Goal: Information Seeking & Learning: Learn about a topic

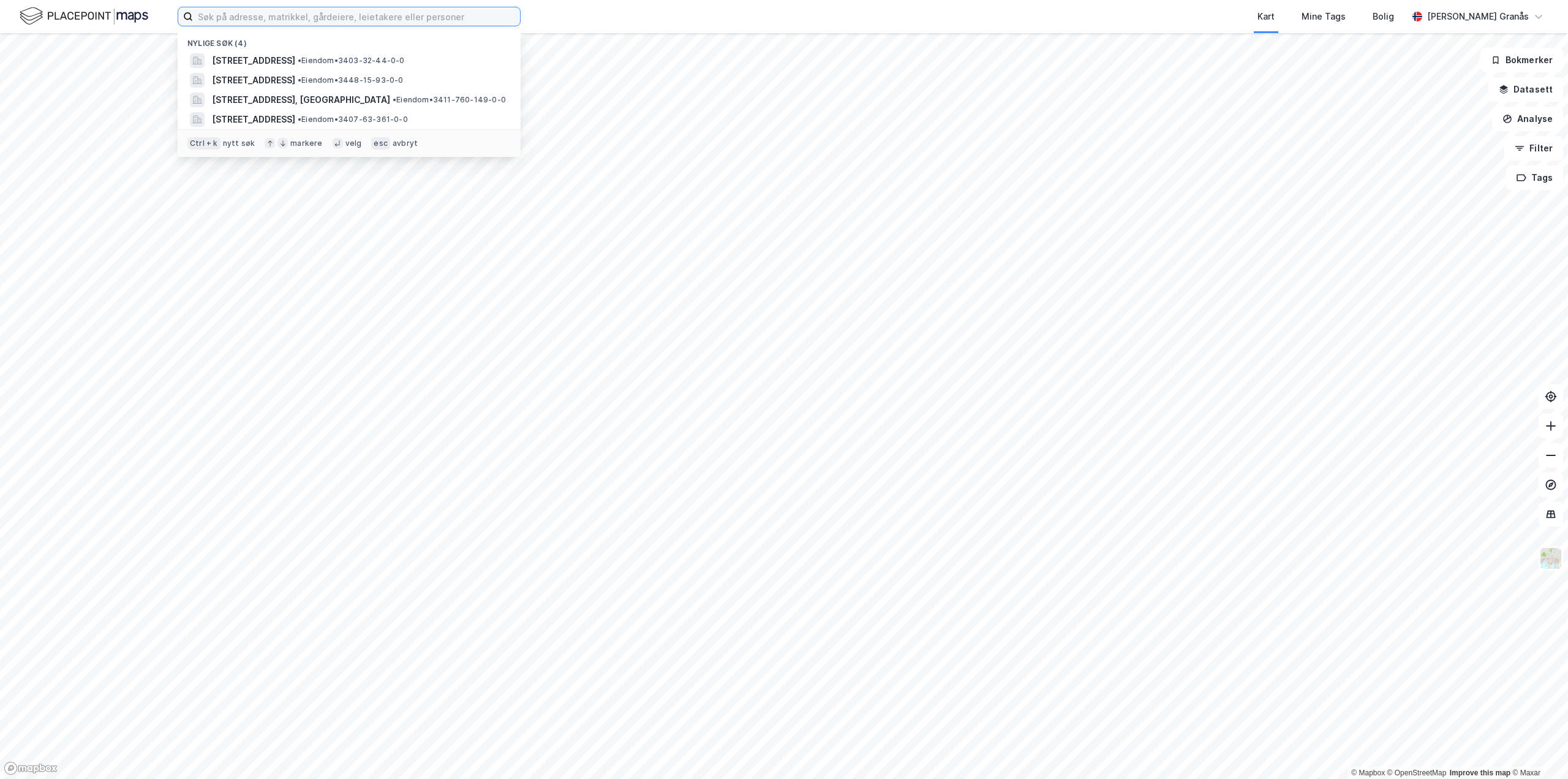
click at [451, 14] on input at bounding box center [356, 16] width 327 height 19
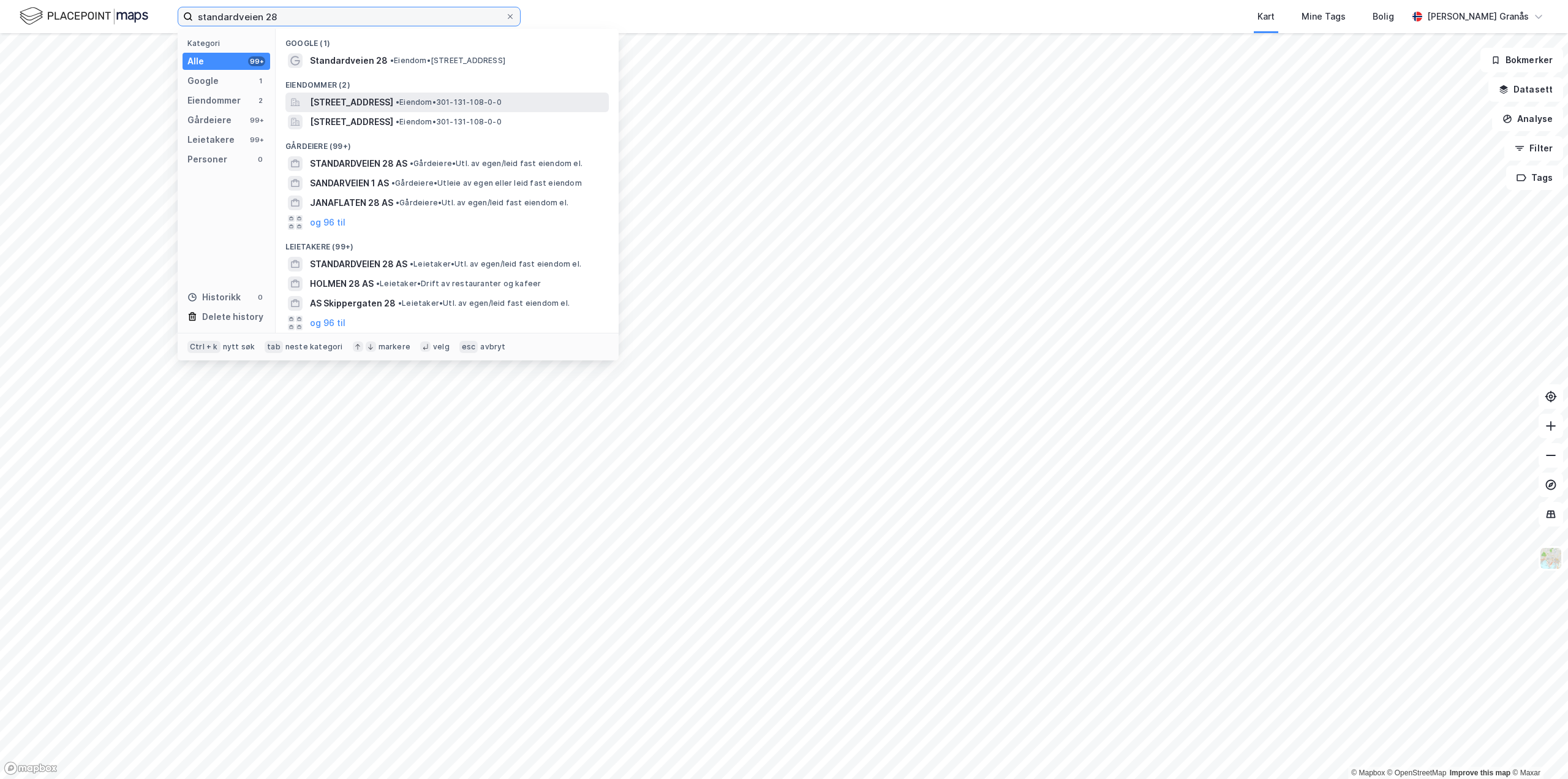
type input "standardveien 28"
click at [393, 96] on span "[STREET_ADDRESS]" at bounding box center [351, 102] width 84 height 15
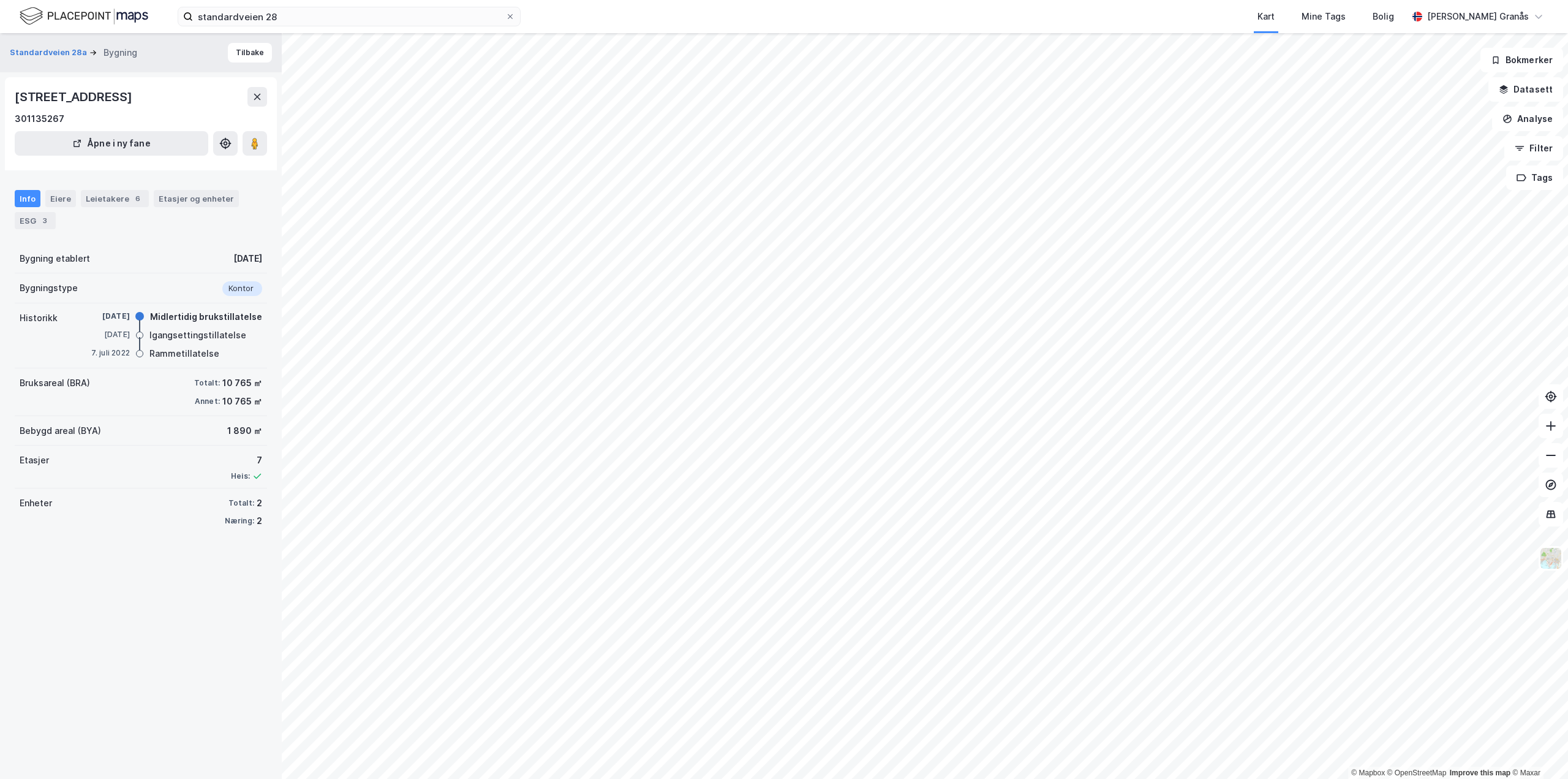
drag, startPoint x: 14, startPoint y: 202, endPoint x: 36, endPoint y: 187, distance: 26.6
click at [15, 202] on div "Info Eiere Leietakere 6 Etasjer og enheter ESG 3" at bounding box center [141, 205] width 282 height 59
click at [240, 61] on button "Tilbake" at bounding box center [250, 53] width 44 height 20
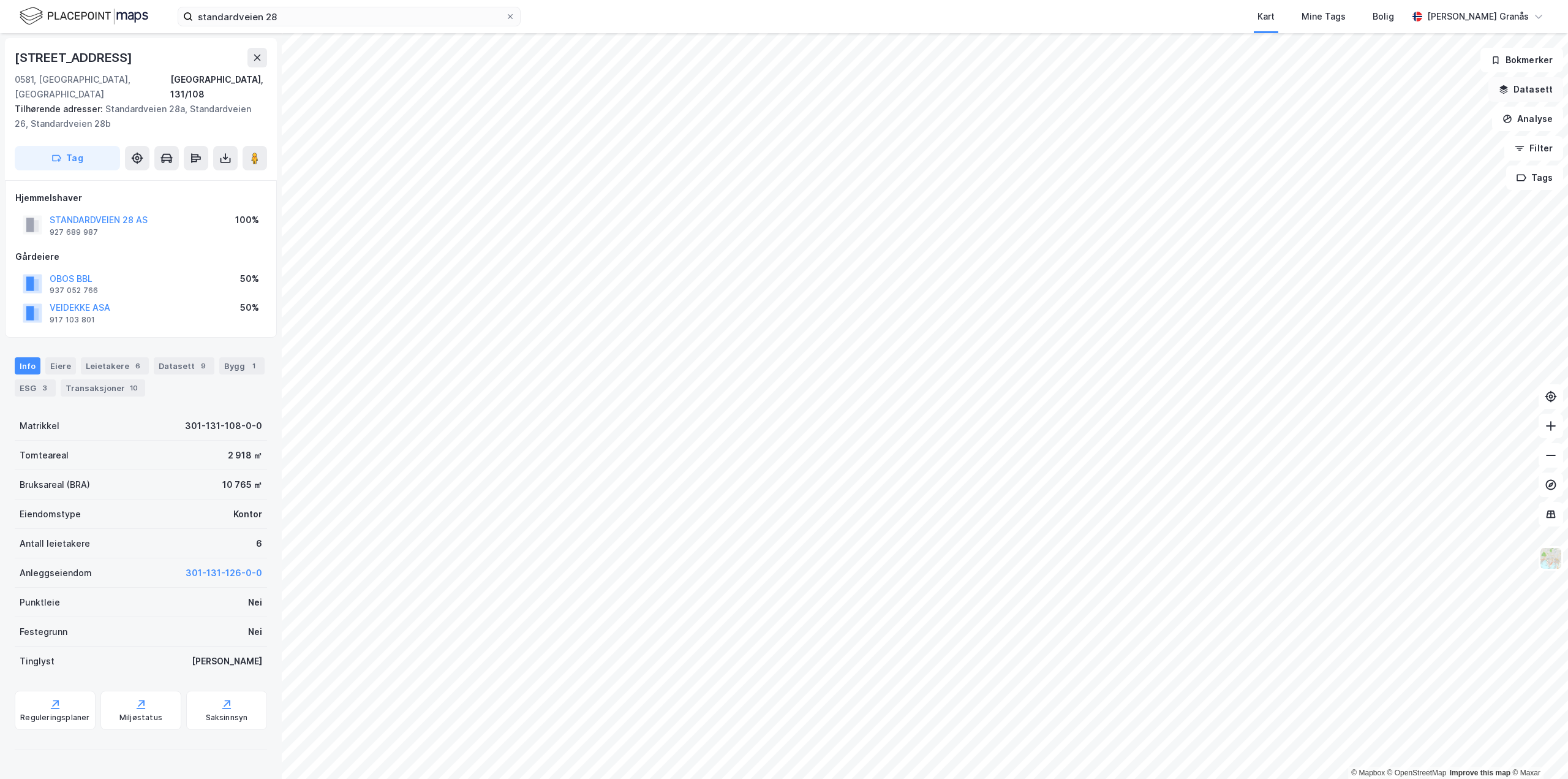
click at [1526, 87] on button "Datasett" at bounding box center [1526, 89] width 75 height 24
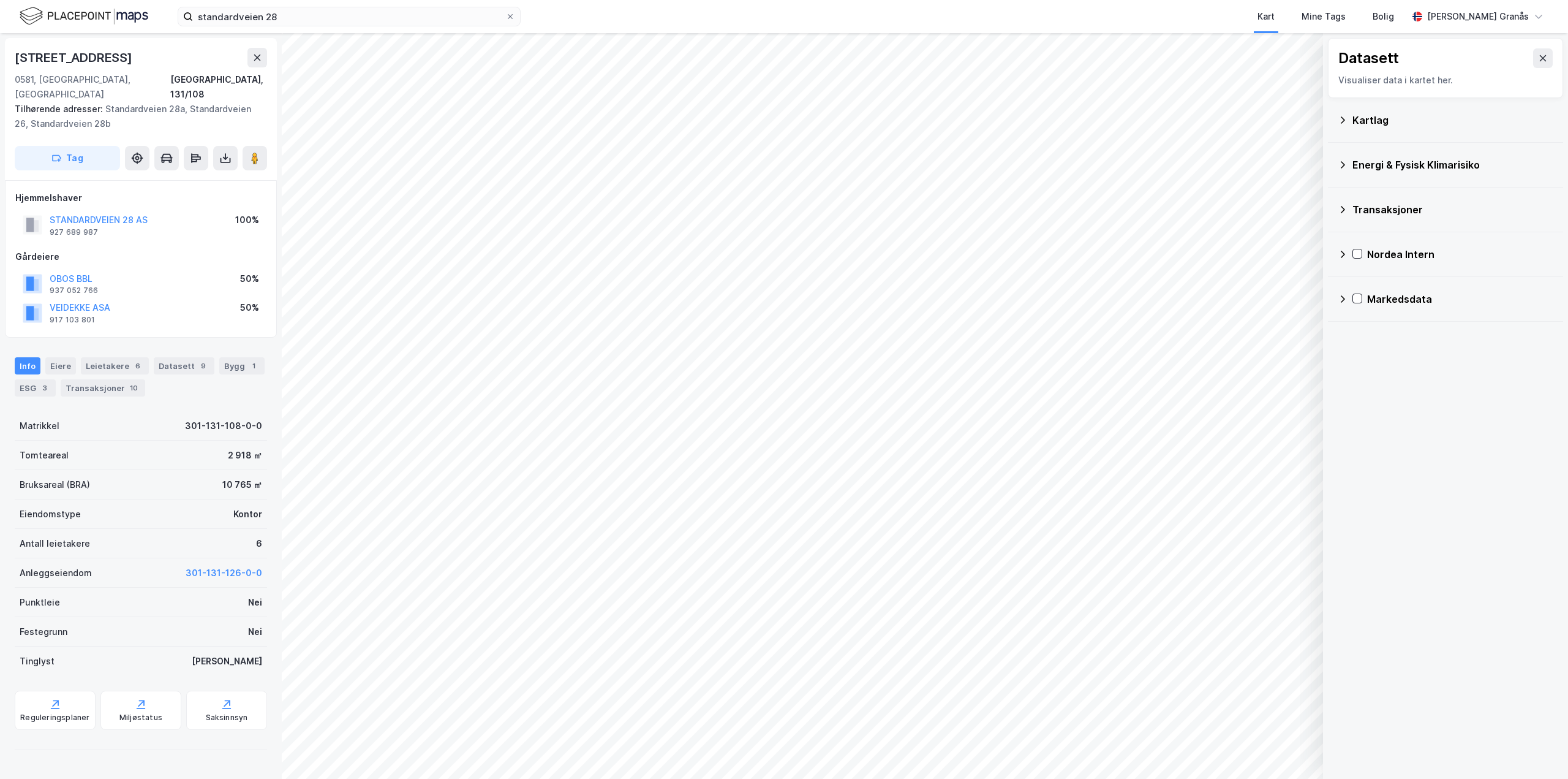
click at [1394, 116] on div "Kartlag" at bounding box center [1453, 120] width 201 height 15
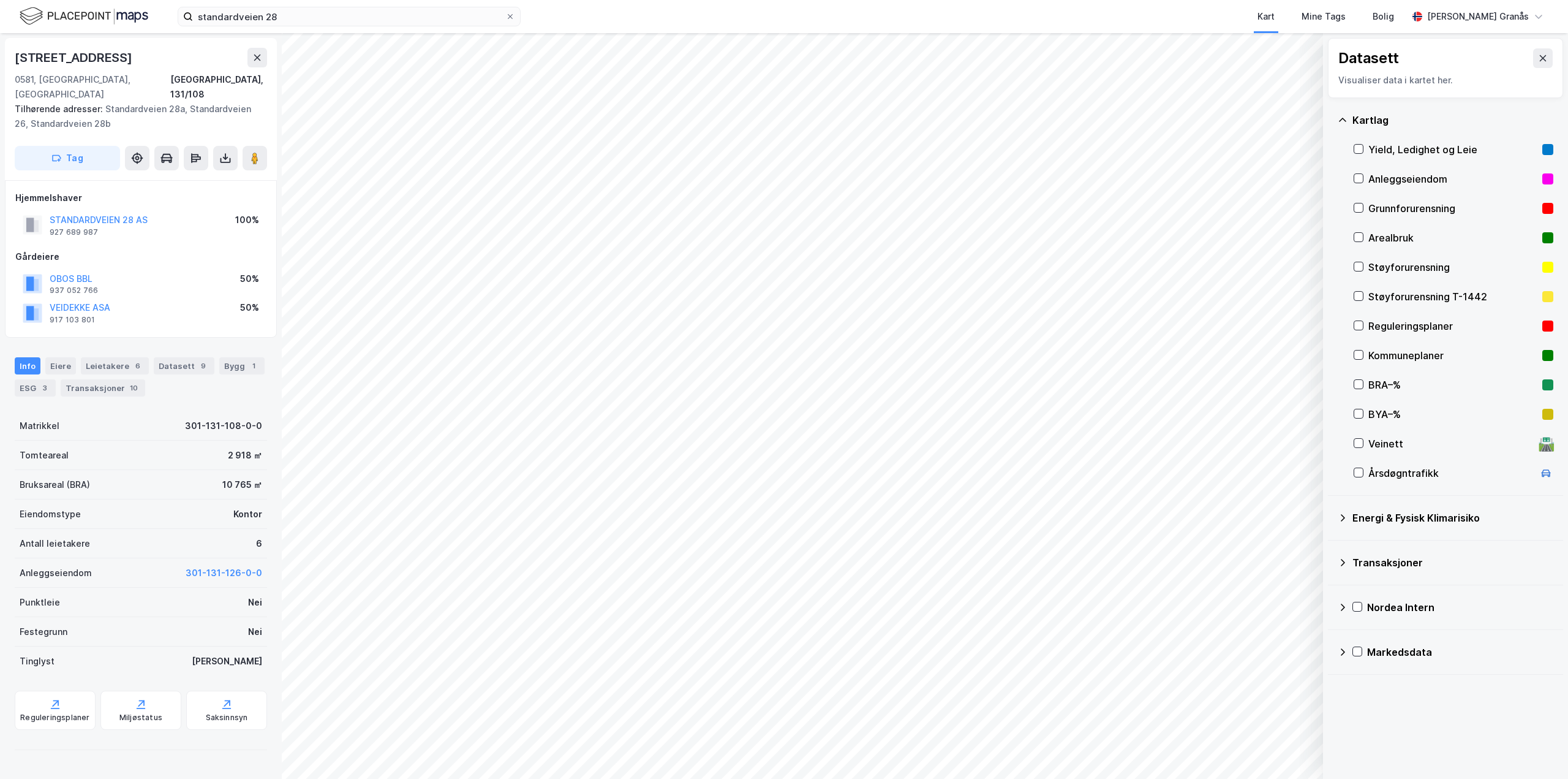
click at [1404, 149] on div "Yield, Ledighet og Leie" at bounding box center [1453, 150] width 169 height 15
click at [1538, 61] on icon at bounding box center [1543, 59] width 10 height 10
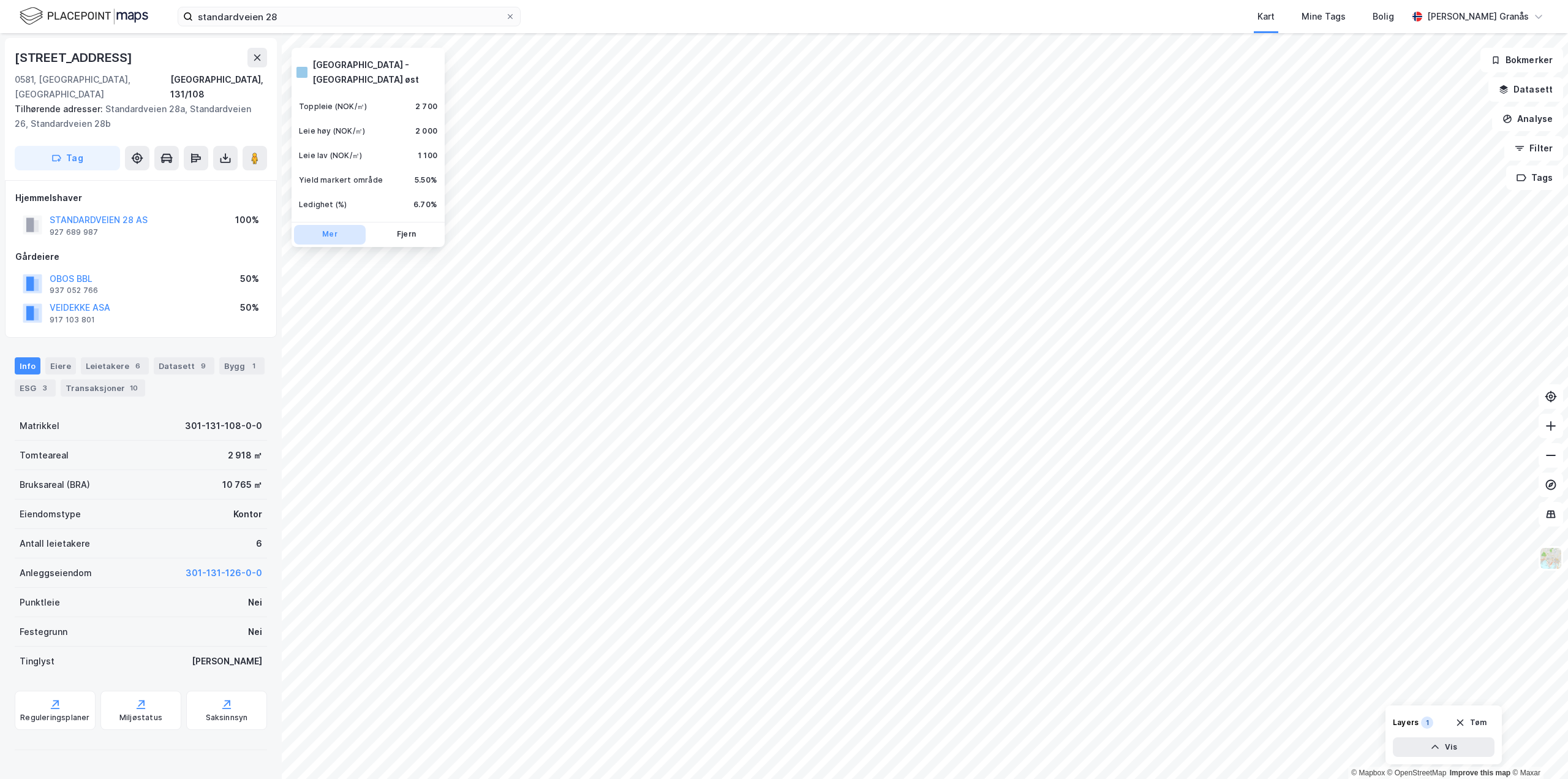
click at [334, 225] on button "Mer" at bounding box center [330, 235] width 72 height 20
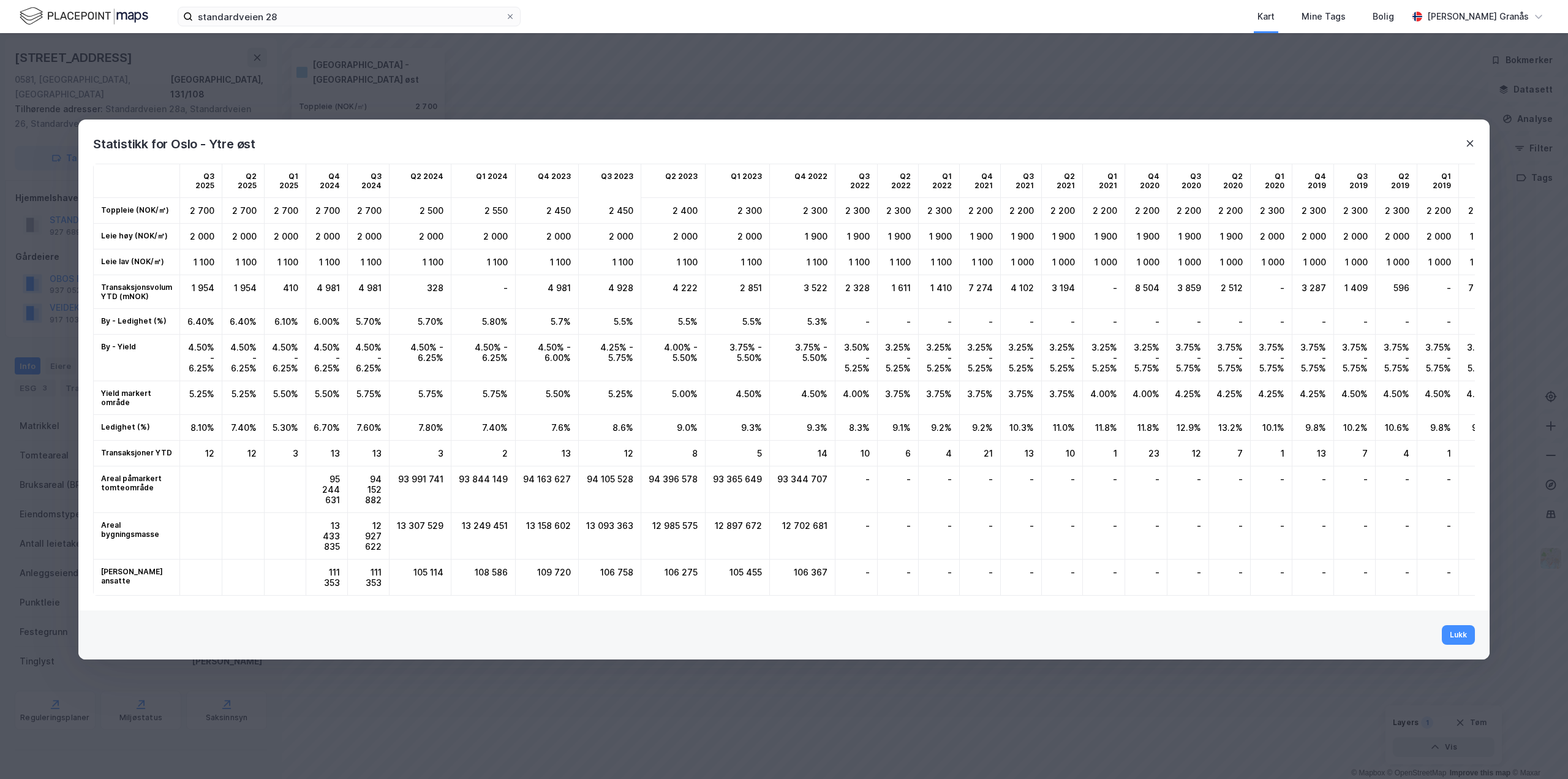
click at [1469, 139] on icon at bounding box center [1470, 143] width 10 height 10
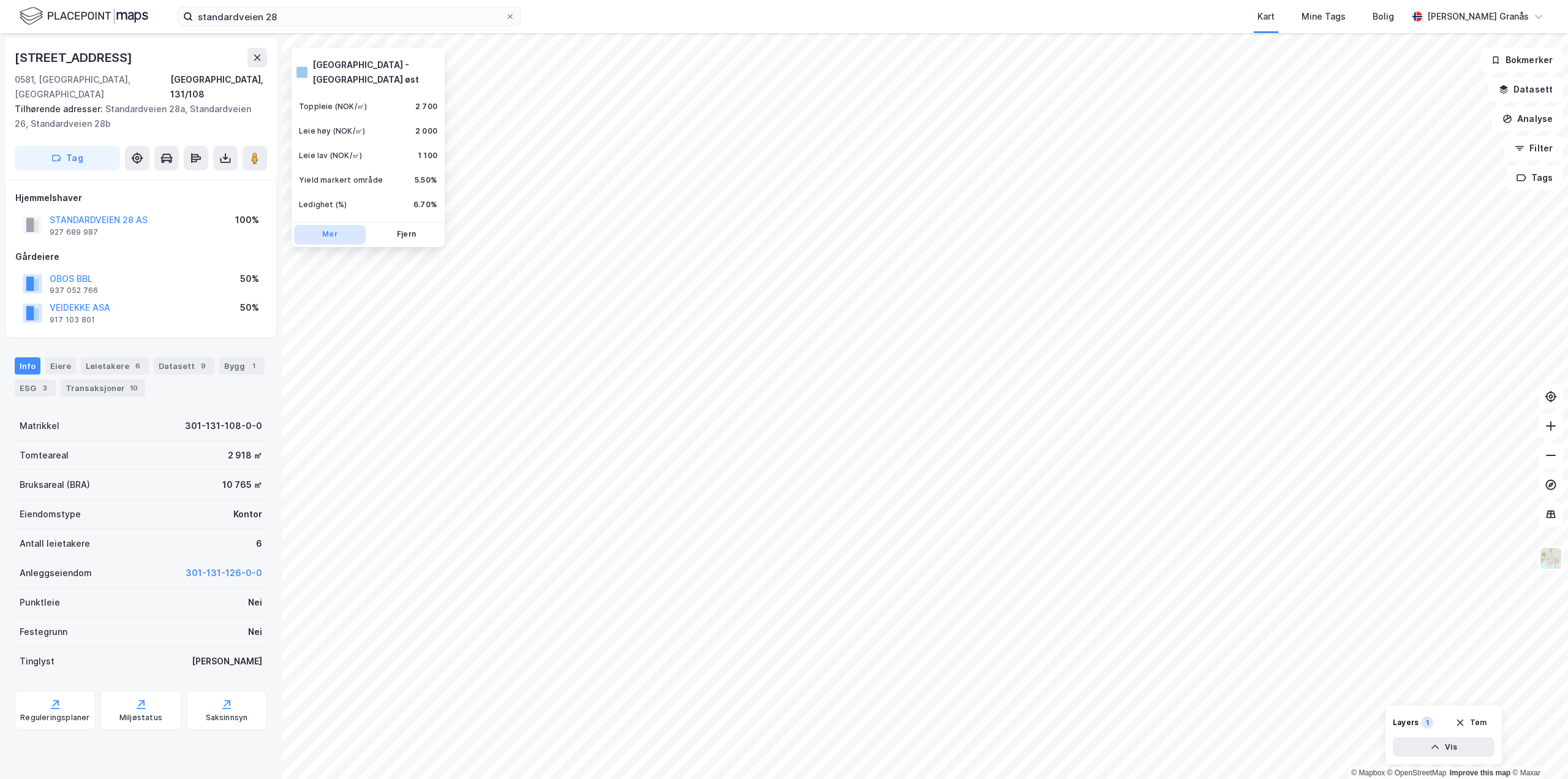
click at [343, 225] on button "Mer" at bounding box center [330, 235] width 72 height 20
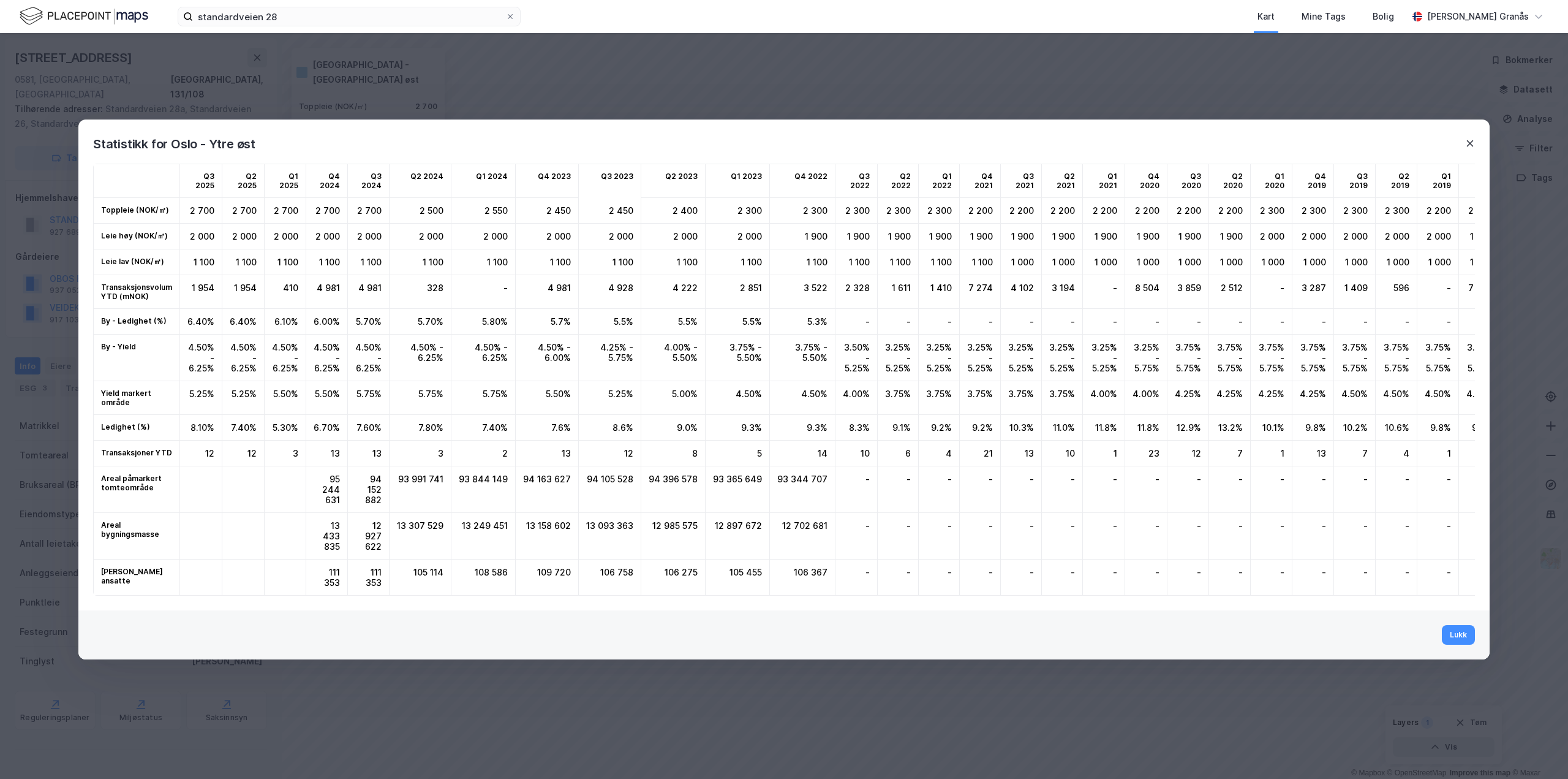
click at [1466, 139] on icon at bounding box center [1470, 143] width 10 height 10
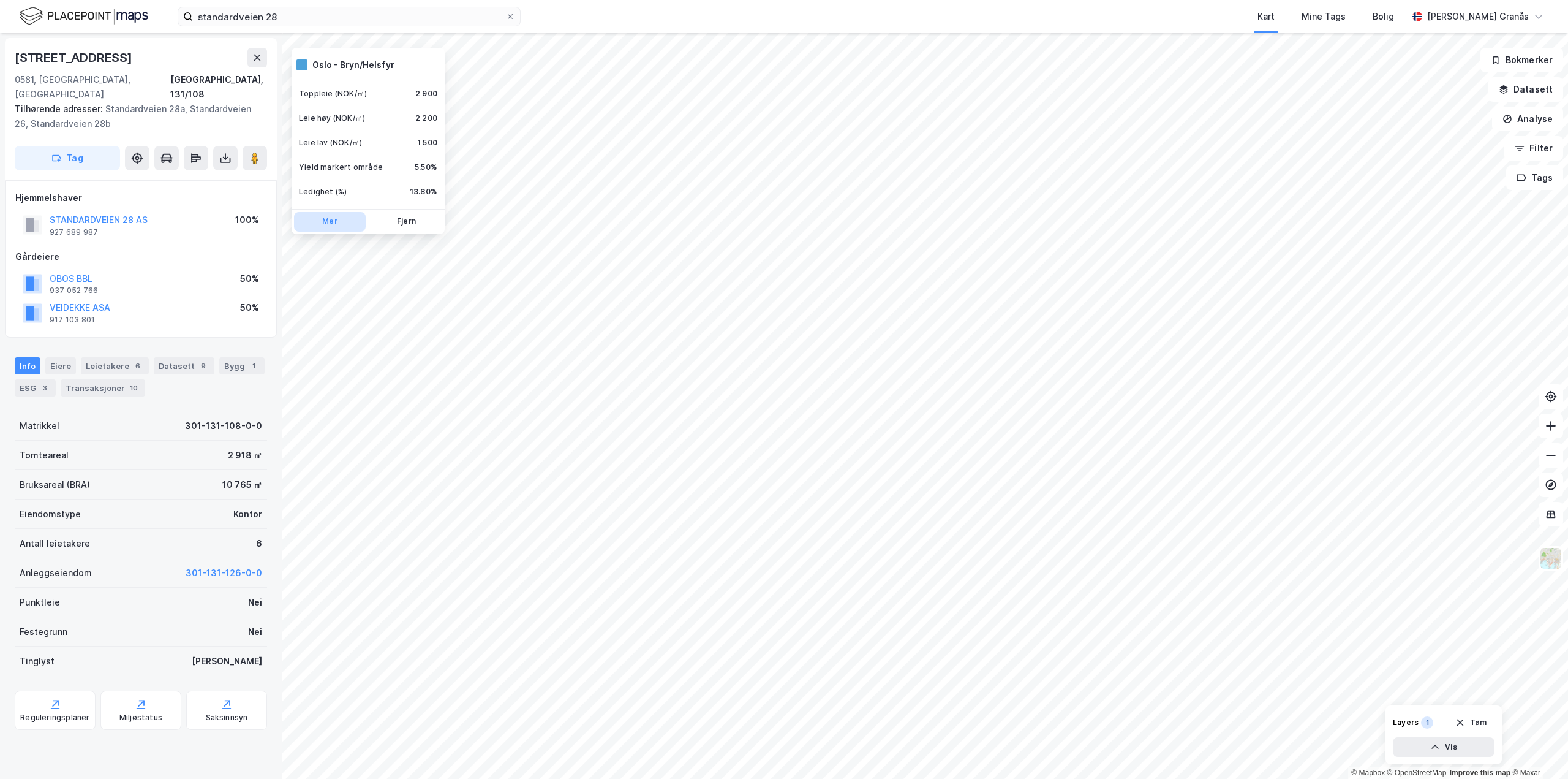
click at [338, 218] on button "Mer" at bounding box center [330, 222] width 72 height 20
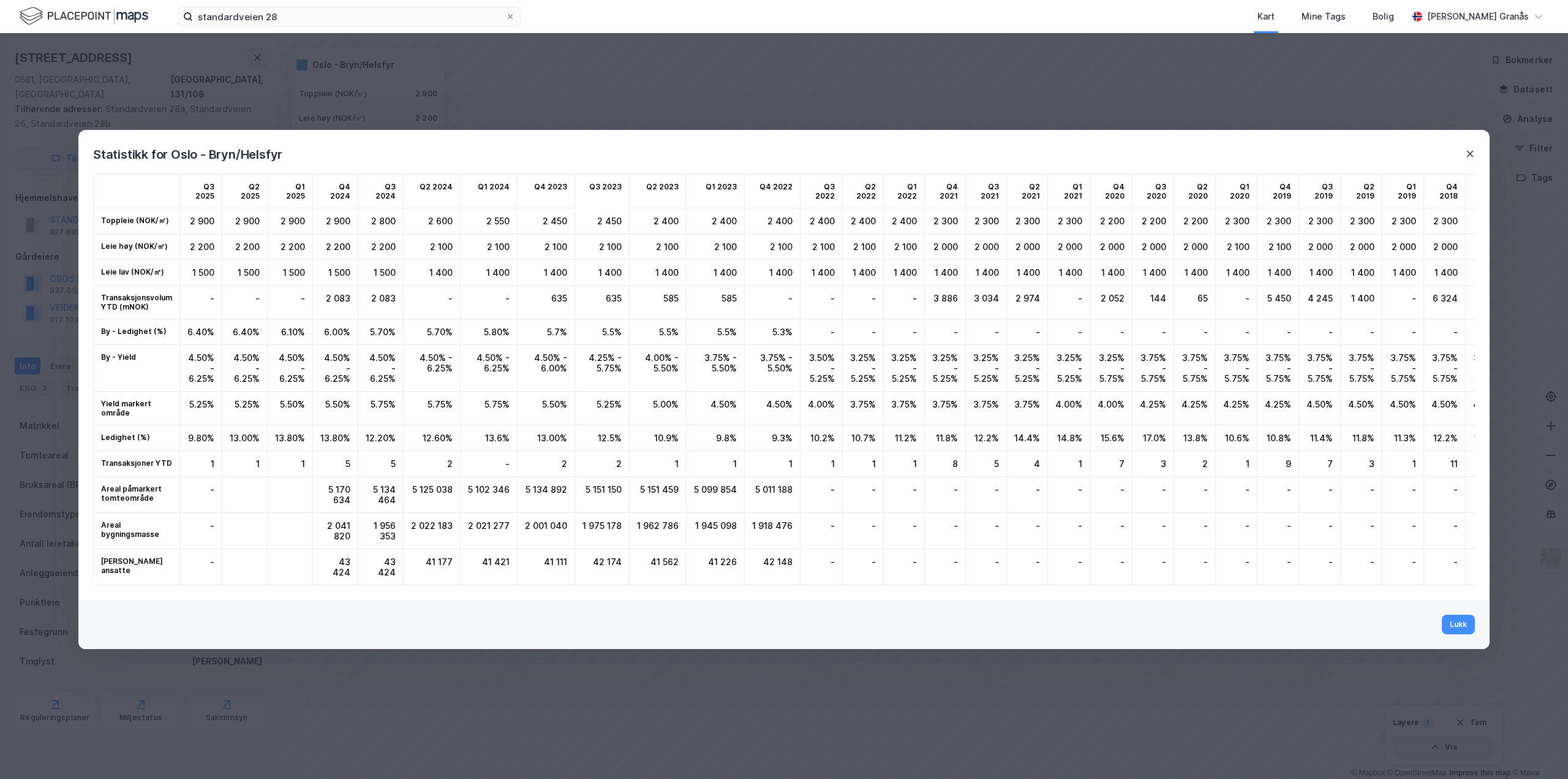
click at [1466, 150] on icon at bounding box center [1470, 154] width 10 height 10
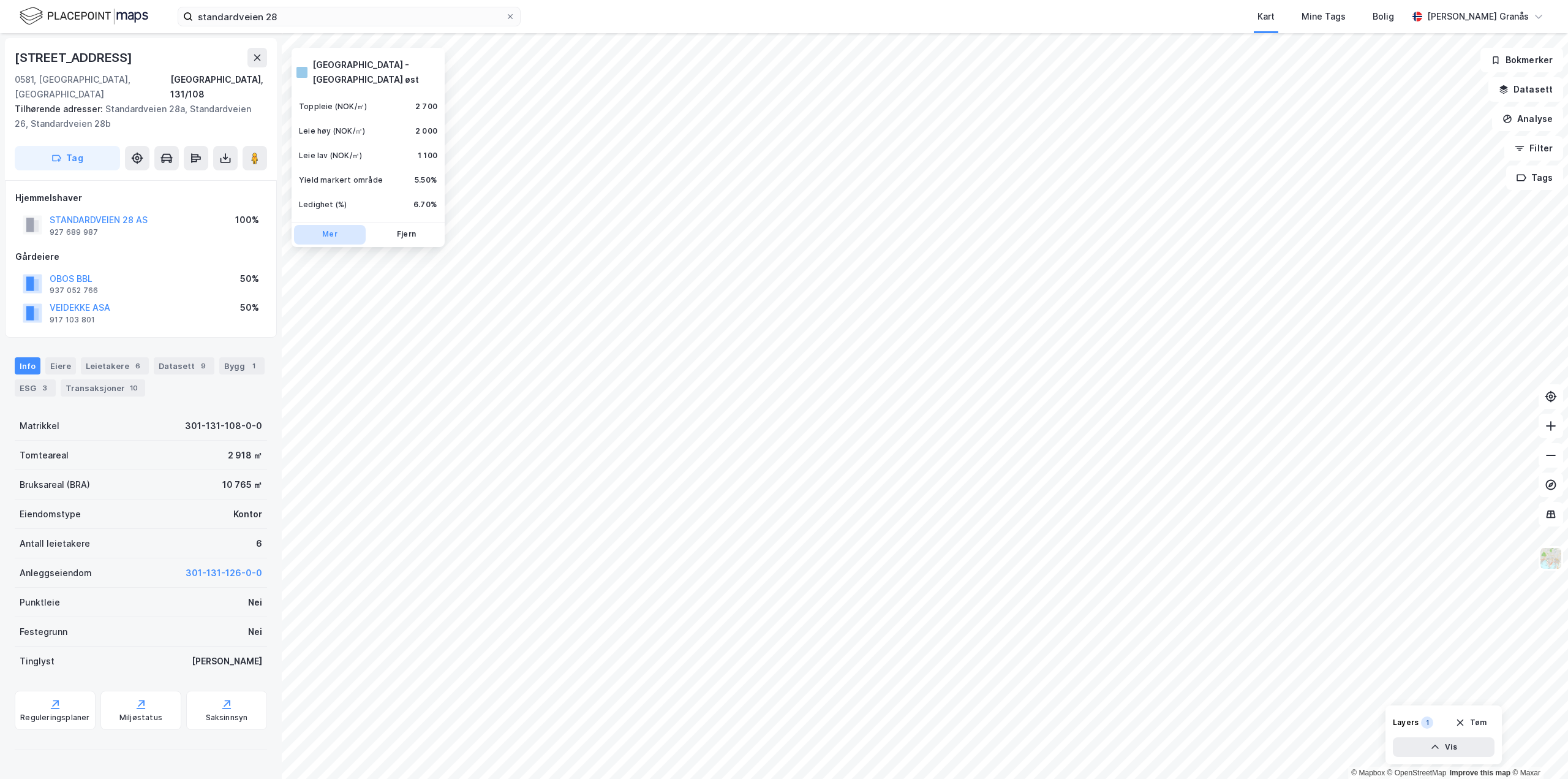
click at [333, 225] on button "Mer" at bounding box center [330, 235] width 72 height 20
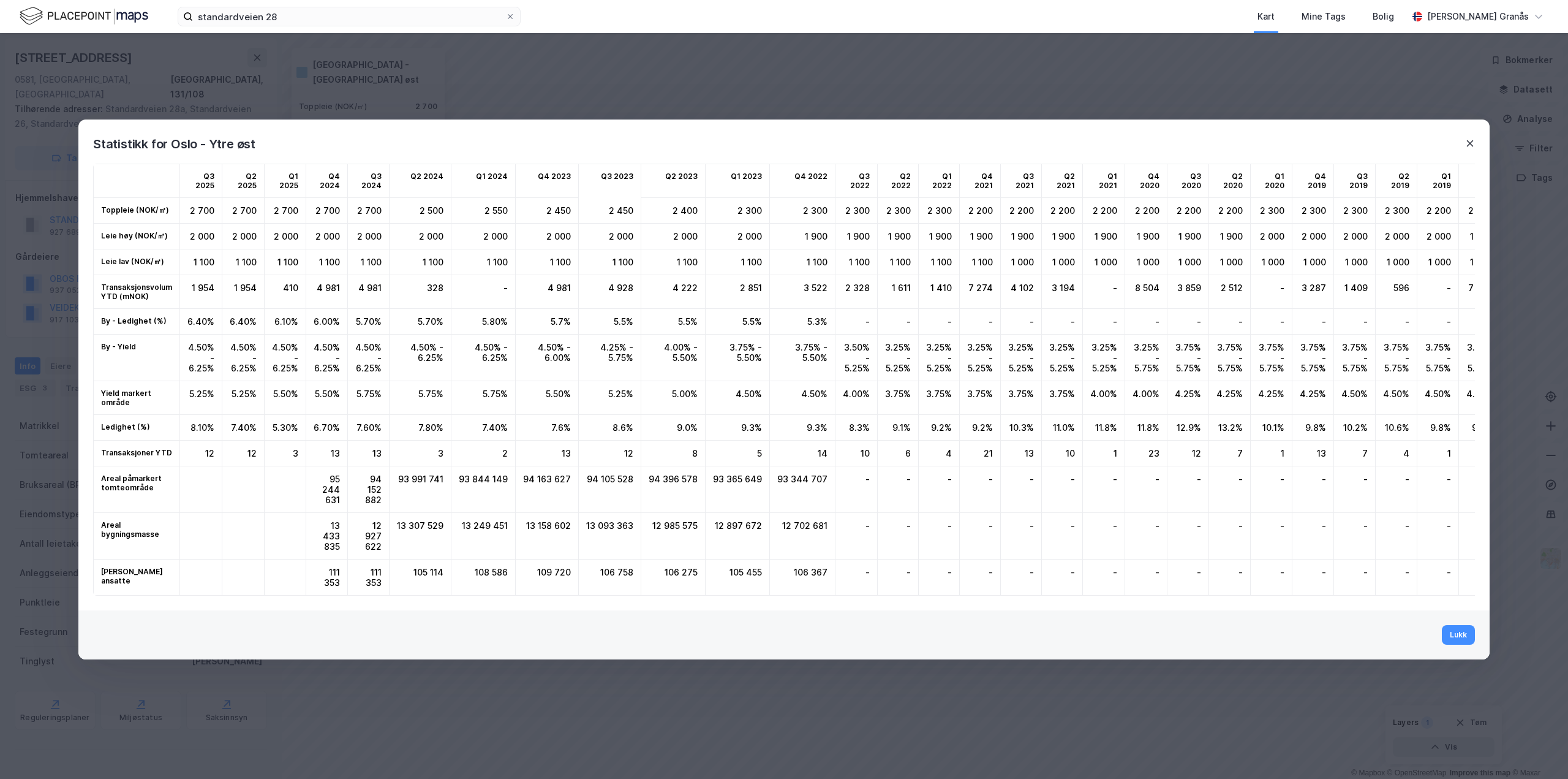
click at [1470, 141] on icon at bounding box center [1470, 144] width 7 height 7
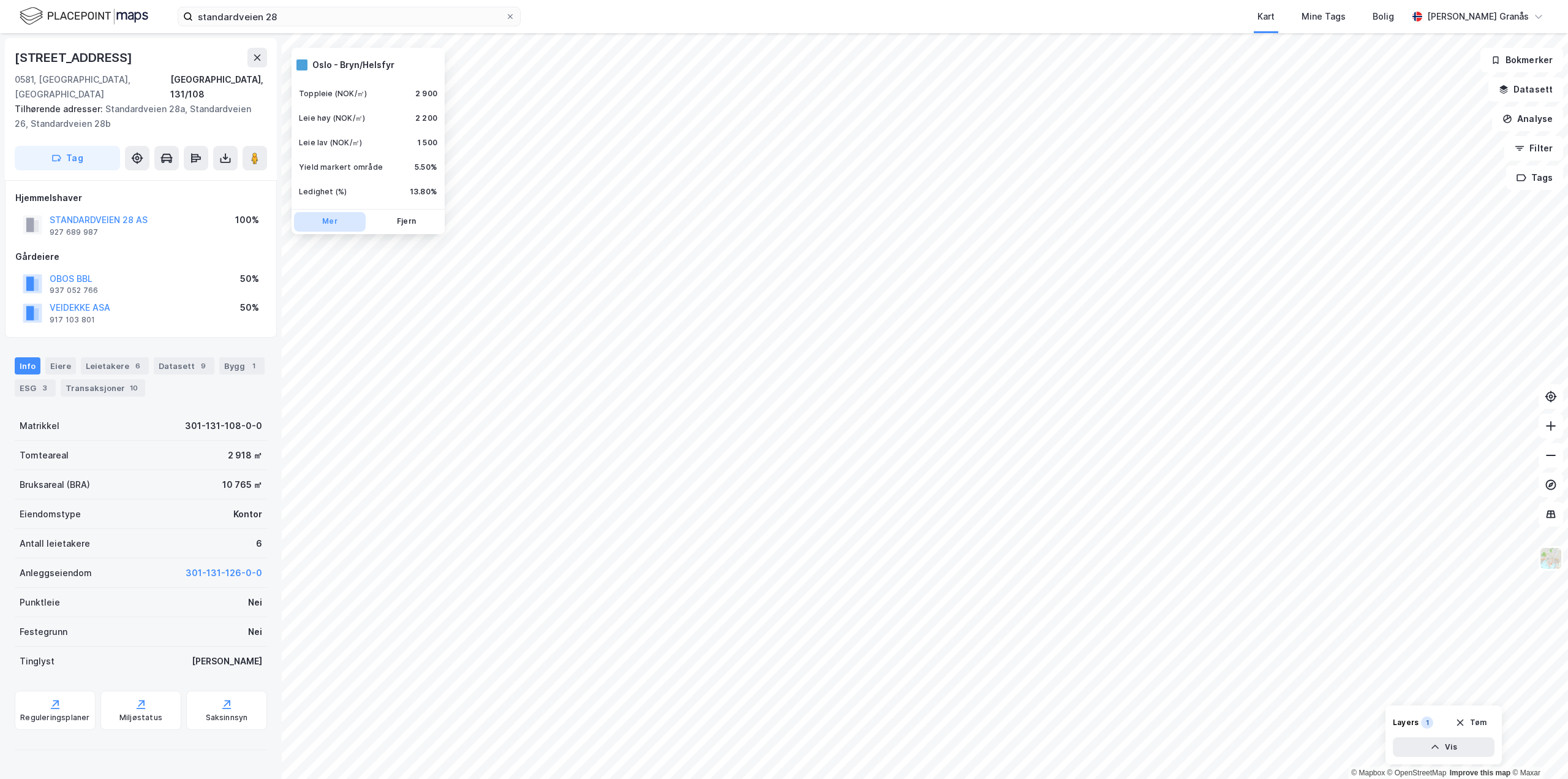
click at [336, 220] on button "Mer" at bounding box center [330, 222] width 72 height 20
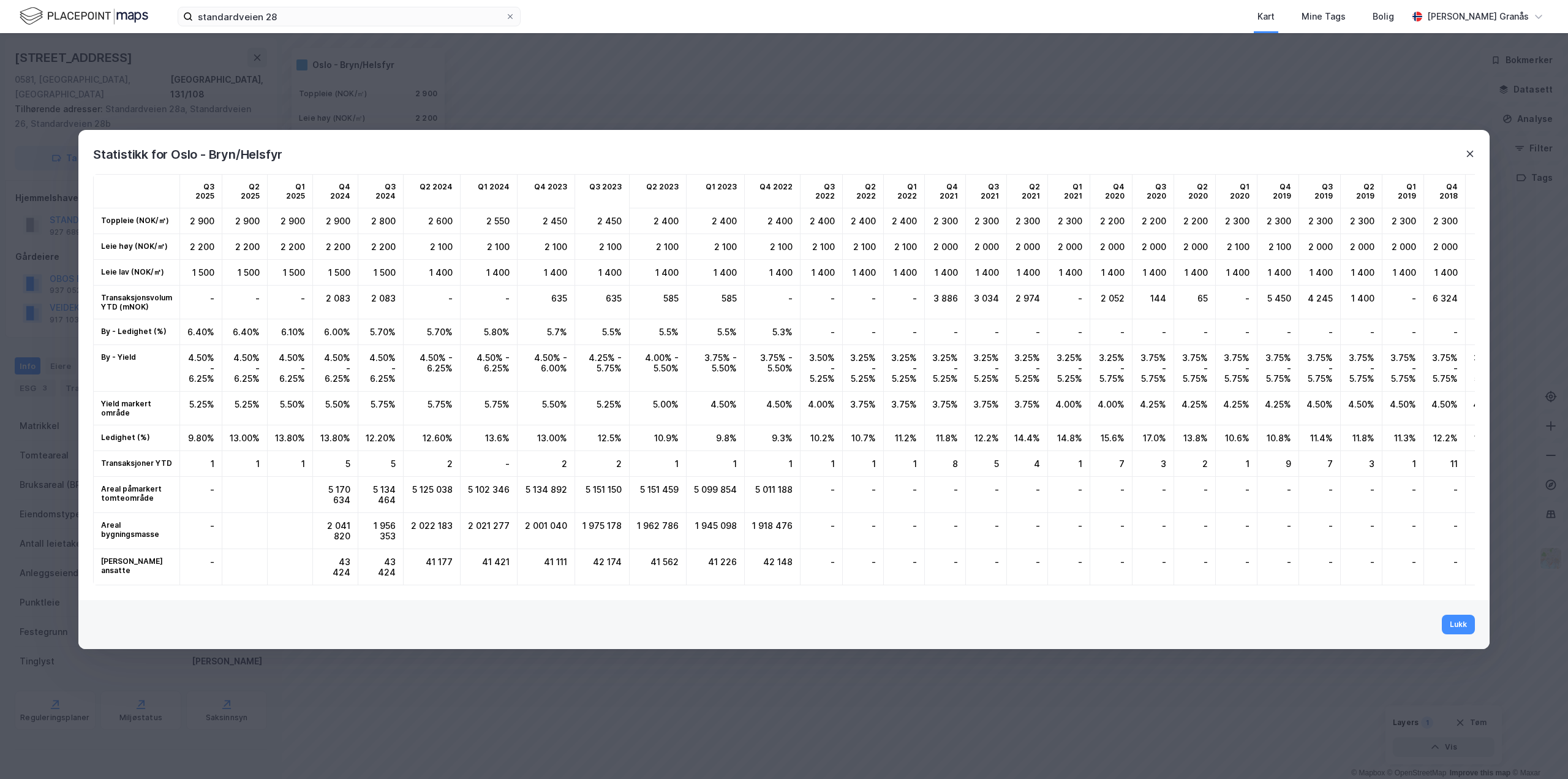
click at [1471, 150] on icon at bounding box center [1470, 154] width 7 height 7
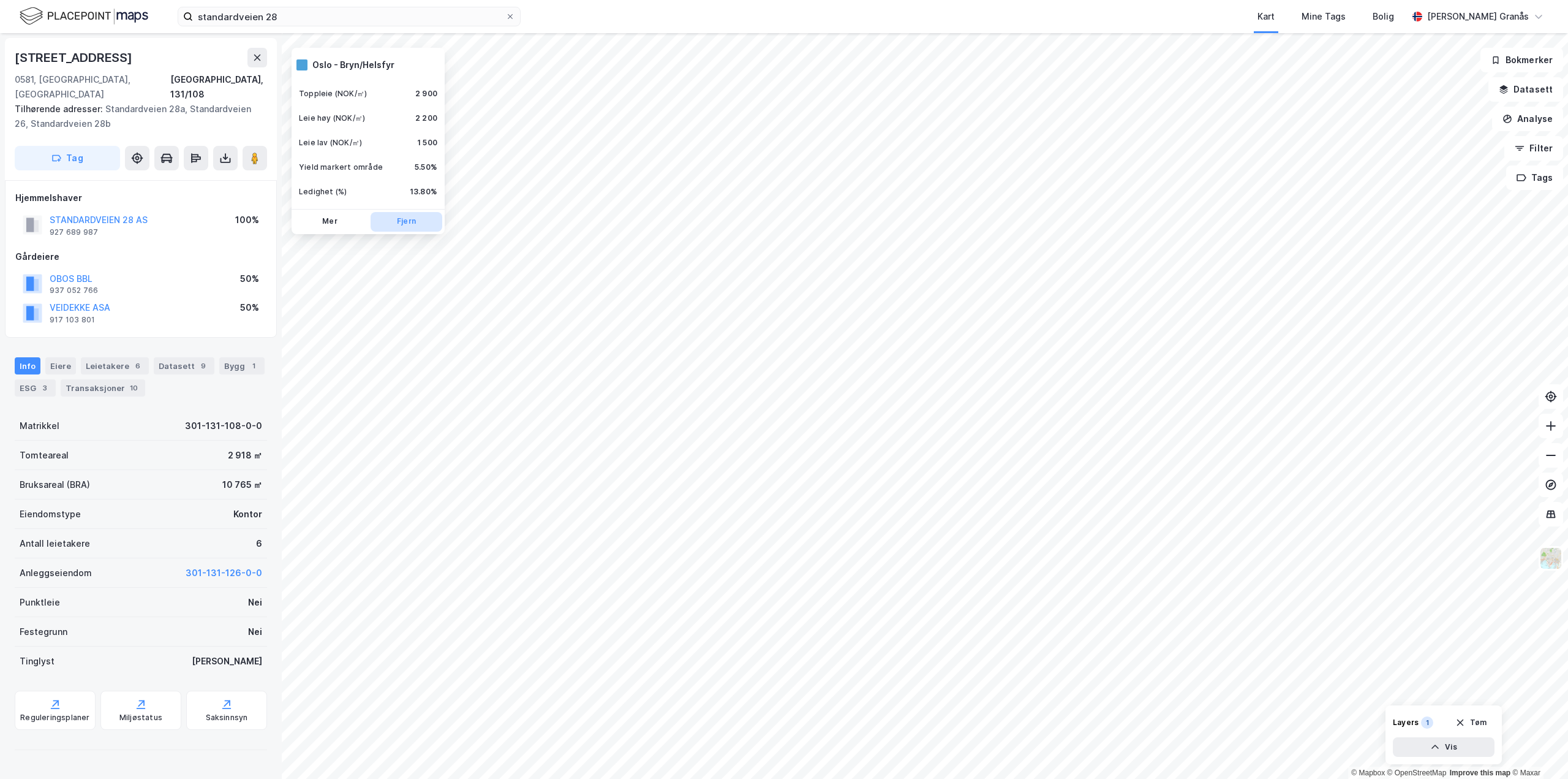
click at [405, 226] on button "Fjern" at bounding box center [406, 222] width 72 height 20
click at [260, 56] on icon at bounding box center [258, 58] width 10 height 10
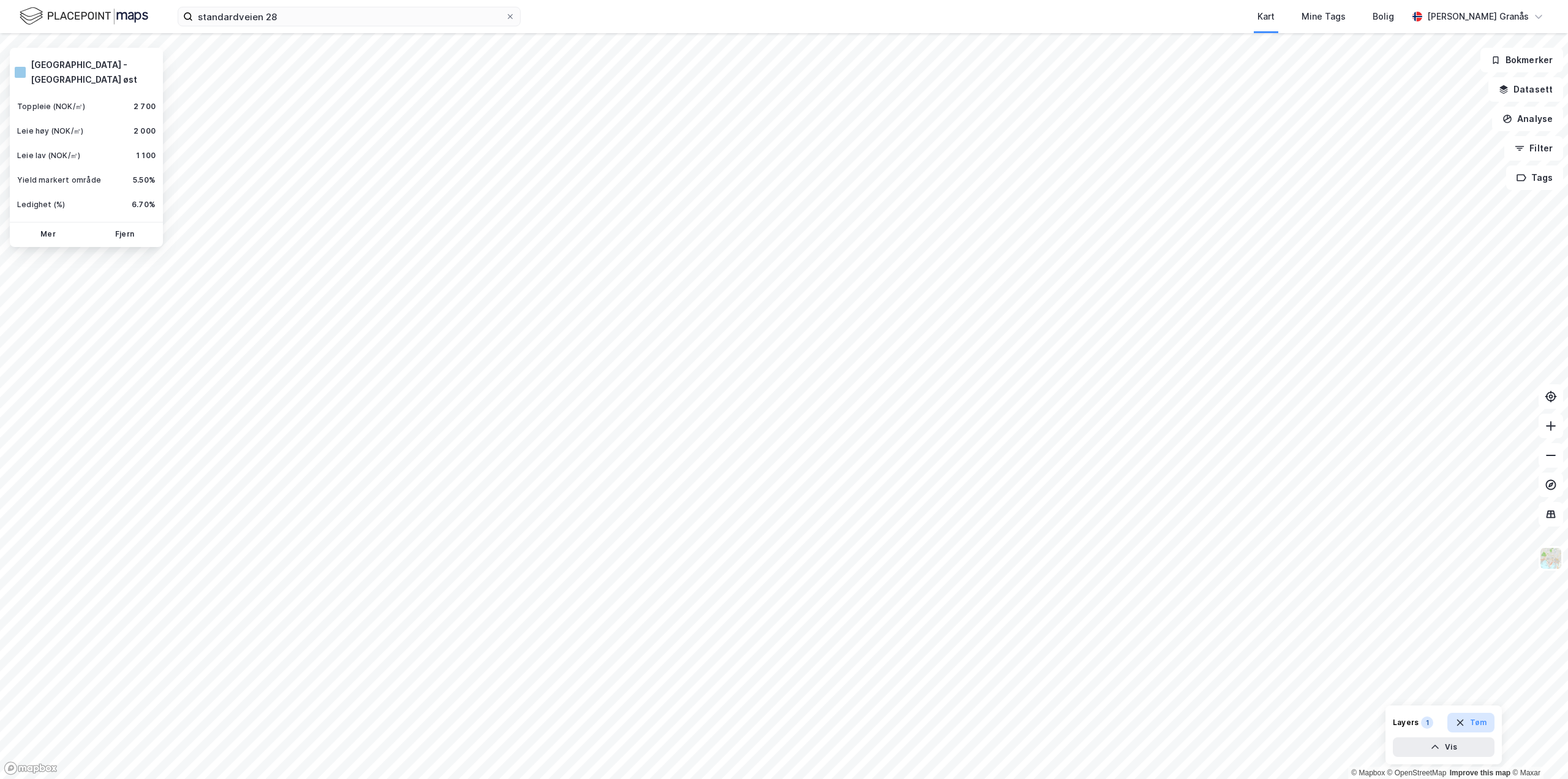
click at [1481, 727] on button "Tøm" at bounding box center [1471, 723] width 47 height 20
click at [324, 16] on input "standardveien 28" at bounding box center [349, 16] width 312 height 19
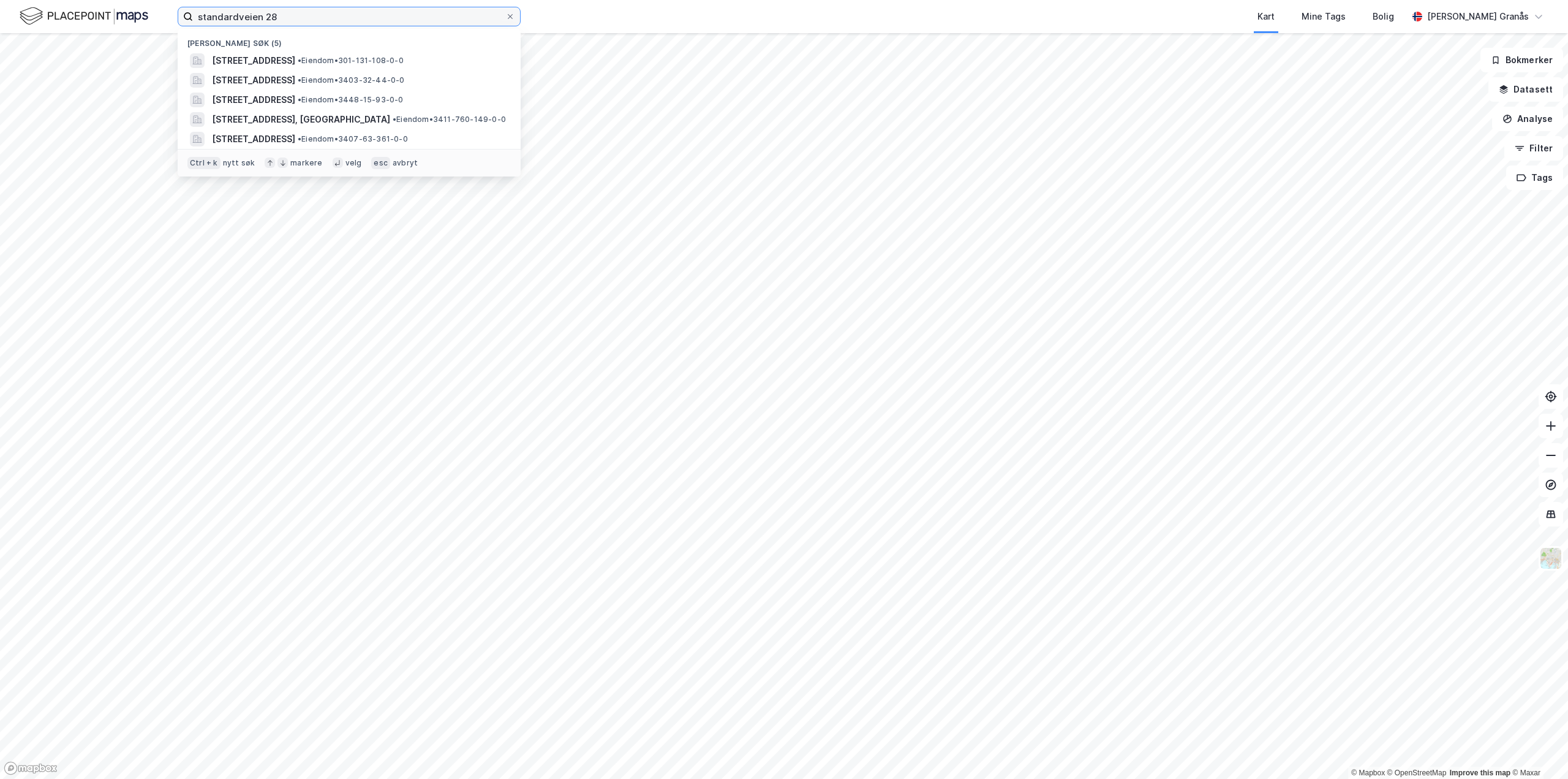
click at [331, 18] on input "standardveien 28" at bounding box center [349, 16] width 312 height 19
click at [295, 63] on span "[STREET_ADDRESS]" at bounding box center [254, 61] width 84 height 15
